Goal: Check status: Check status

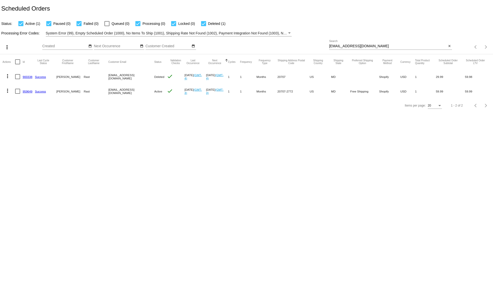
click at [341, 49] on div "[EMAIL_ADDRESS][DOMAIN_NAME] Search" at bounding box center [388, 45] width 118 height 10
click at [341, 48] on div "[EMAIL_ADDRESS][DOMAIN_NAME] Search" at bounding box center [388, 45] width 118 height 10
click at [338, 46] on input "[EMAIL_ADDRESS][DOMAIN_NAME]" at bounding box center [388, 46] width 118 height 4
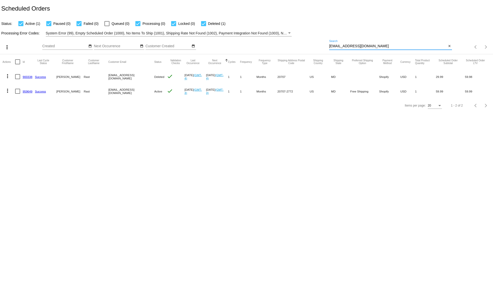
click at [338, 46] on input "[EMAIL_ADDRESS][DOMAIN_NAME]" at bounding box center [388, 46] width 118 height 4
paste input "terrywilburn"
type input "[EMAIL_ADDRESS][DOMAIN_NAME]"
click at [10, 90] on mat-icon "more_vert" at bounding box center [8, 91] width 6 height 6
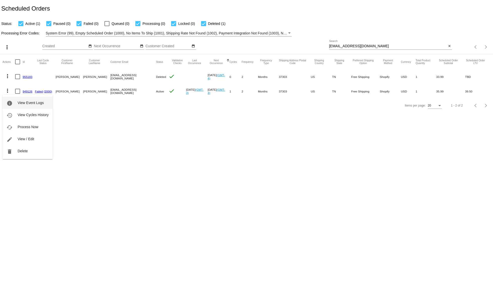
click at [20, 105] on span "View Event Logs" at bounding box center [31, 103] width 26 height 4
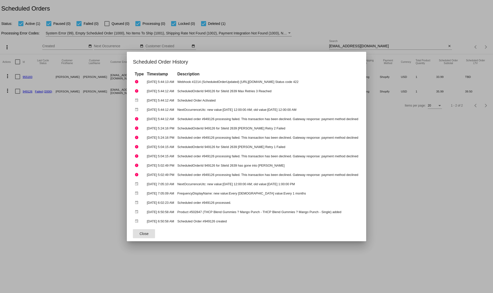
click at [139, 233] on span "Close" at bounding box center [143, 234] width 9 height 4
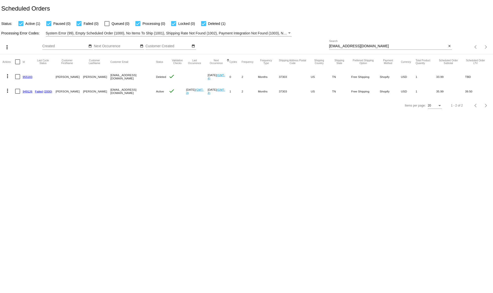
click at [5, 92] on mat-icon "more_vert" at bounding box center [8, 91] width 6 height 6
click at [23, 138] on span "View / Edit" at bounding box center [26, 139] width 17 height 4
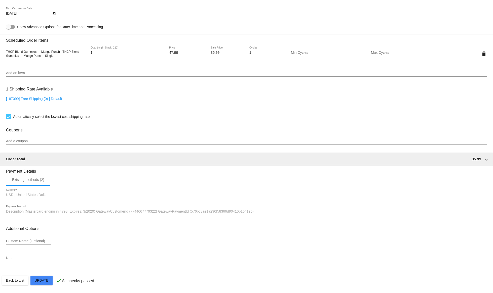
scroll to position [329, 0]
